Goal: Task Accomplishment & Management: Use online tool/utility

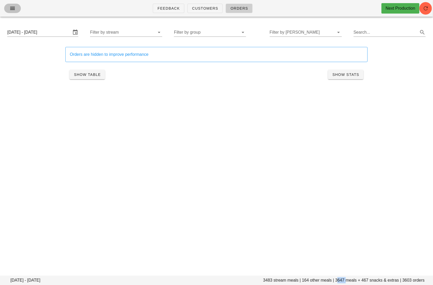
click at [11, 8] on icon "button" at bounding box center [12, 8] width 6 height 6
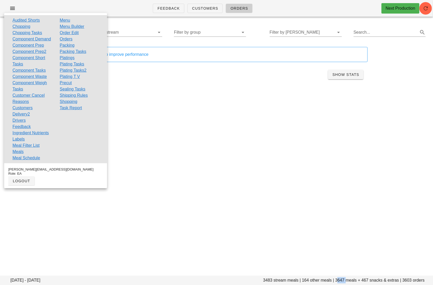
click at [73, 32] on link "Order Edit" at bounding box center [69, 33] width 19 height 6
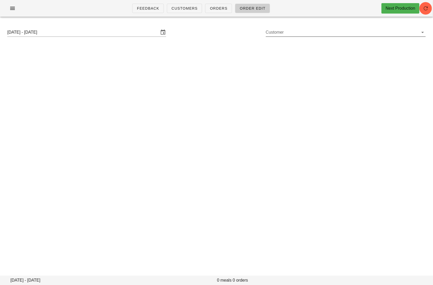
click at [292, 29] on input "Customer" at bounding box center [342, 32] width 152 height 8
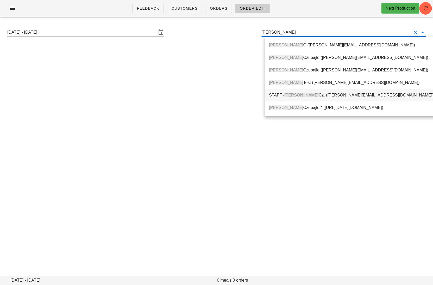
click at [301, 94] on div "STAFF - [PERSON_NAME]. ([PERSON_NAME][EMAIL_ADDRESS][DOMAIN_NAME])" at bounding box center [354, 94] width 170 height 5
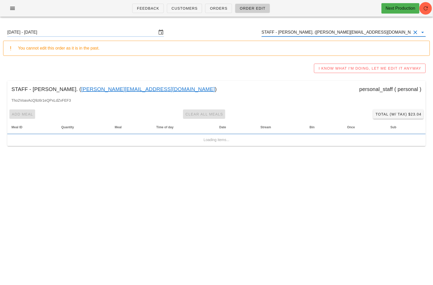
click at [389, 120] on div "Add Meal Clear All Meals Total (w/ Tax) $23.04" at bounding box center [216, 114] width 419 height 14
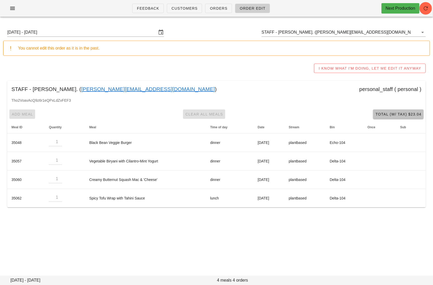
click at [390, 115] on span "Total (w/ Tax) $23.04" at bounding box center [398, 114] width 46 height 4
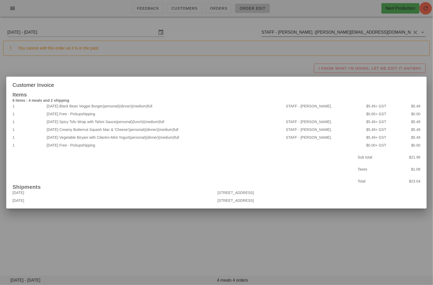
click at [275, 53] on div at bounding box center [216, 142] width 433 height 285
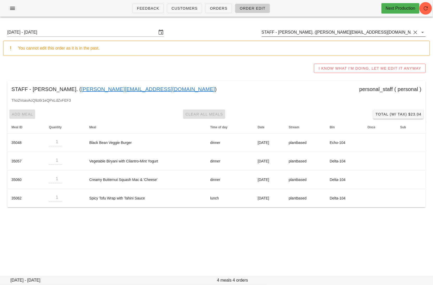
click at [356, 32] on input "STAFF - Lula Cz. (m.l.czupajlo@gmail.com)" at bounding box center [337, 32] width 150 height 8
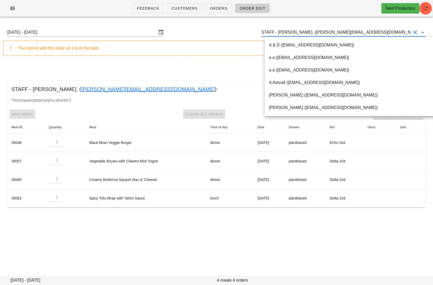
paste input "andrewblair91@gmail.com"
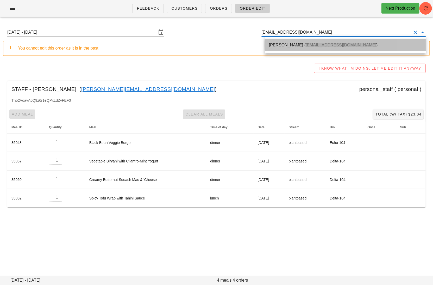
click at [292, 46] on div "Andrew Blair ( andrewblair91@gmail.com )" at bounding box center [345, 44] width 153 height 5
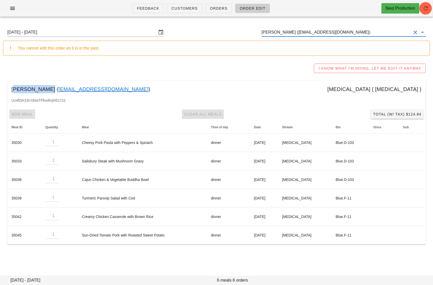
drag, startPoint x: 42, startPoint y: 88, endPoint x: 9, endPoint y: 88, distance: 33.1
click at [9, 88] on div "Andrew Blair ( andrewblair91@gmail.com ) diabetes ( diabetes )" at bounding box center [216, 89] width 419 height 17
copy div "[PERSON_NAME]"
click at [366, 33] on input "[PERSON_NAME] ([EMAIL_ADDRESS][DOMAIN_NAME])" at bounding box center [337, 32] width 150 height 8
paste input "found many fibrous strands"
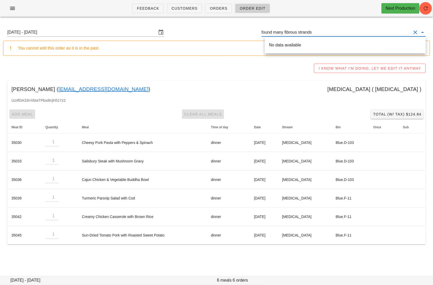
drag, startPoint x: 331, startPoint y: 33, endPoint x: 256, endPoint y: 32, distance: 75.0
click at [257, 32] on div "Sunday August 10 - Saturday August 16 found many fibrous strands" at bounding box center [216, 32] width 427 height 17
paste input "carolyncostigan@me.com"
click at [282, 42] on div "Carolyn Costigan ( carolyncostigan@me.com )" at bounding box center [345, 44] width 153 height 11
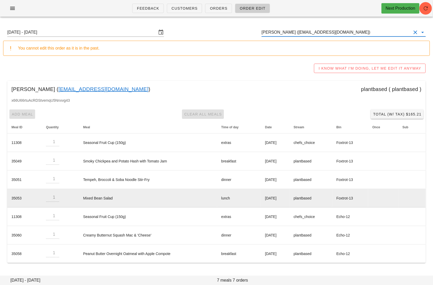
type input "Carolyn Costigan (carolyncostigan@me.com)"
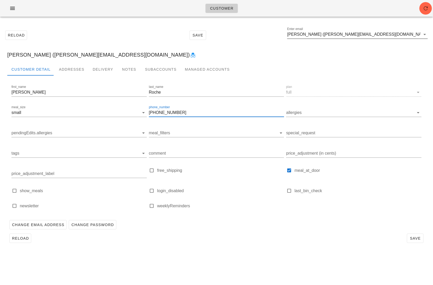
click at [378, 33] on input "[PERSON_NAME] ([PERSON_NAME][EMAIL_ADDRESS][DOMAIN_NAME])" at bounding box center [353, 34] width 133 height 8
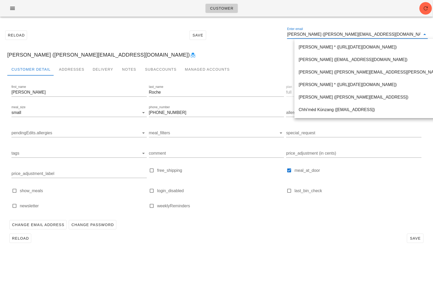
paste input "[EMAIL_ADDRESS][DOMAIN_NAME]"
type input "[EMAIL_ADDRESS][DOMAIN_NAME]"
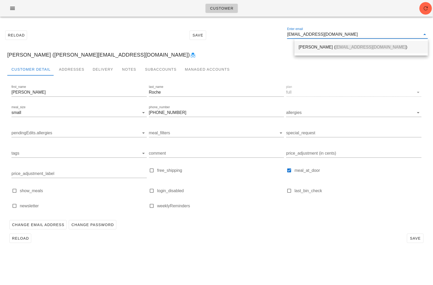
click at [312, 47] on div "[PERSON_NAME] ( [EMAIL_ADDRESS][DOMAIN_NAME] )" at bounding box center [361, 47] width 125 height 5
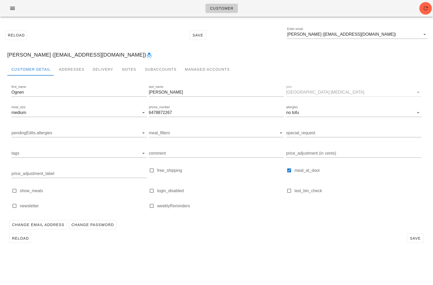
click at [146, 53] on icon at bounding box center [149, 55] width 6 height 6
click at [383, 36] on input "[PERSON_NAME] ([EMAIL_ADDRESS][DOMAIN_NAME])" at bounding box center [353, 34] width 133 height 8
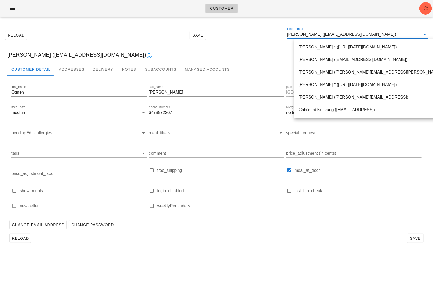
paste input "[EMAIL_ADDRESS][DOMAIN_NAME]"
type input "[EMAIL_ADDRESS][DOMAIN_NAME]"
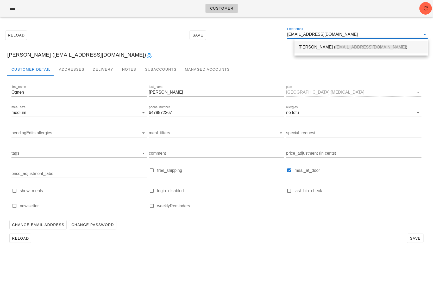
click at [303, 47] on div "[PERSON_NAME] ( [EMAIL_ADDRESS][DOMAIN_NAME] )" at bounding box center [361, 47] width 125 height 5
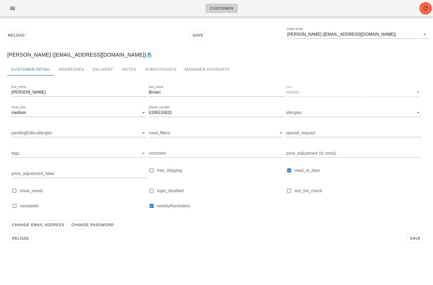
click at [146, 56] on icon at bounding box center [149, 55] width 6 height 6
click at [376, 35] on input "[PERSON_NAME] ([EMAIL_ADDRESS][DOMAIN_NAME])" at bounding box center [353, 34] width 133 height 8
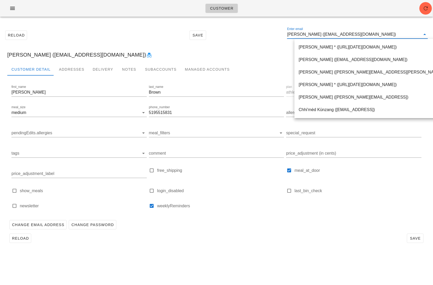
paste input "[PERSON_NAME]"
type input "[PERSON_NAME]"
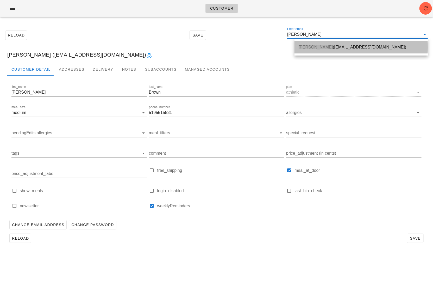
click at [311, 51] on div "[PERSON_NAME] ([EMAIL_ADDRESS][DOMAIN_NAME])" at bounding box center [361, 46] width 125 height 11
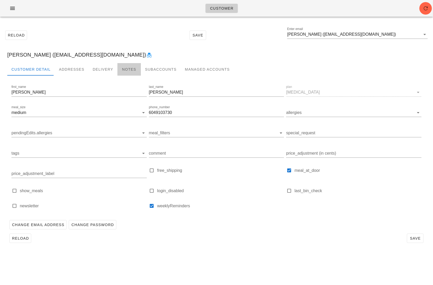
click at [128, 66] on div "Notes" at bounding box center [129, 69] width 23 height 13
